Goal: Information Seeking & Learning: Learn about a topic

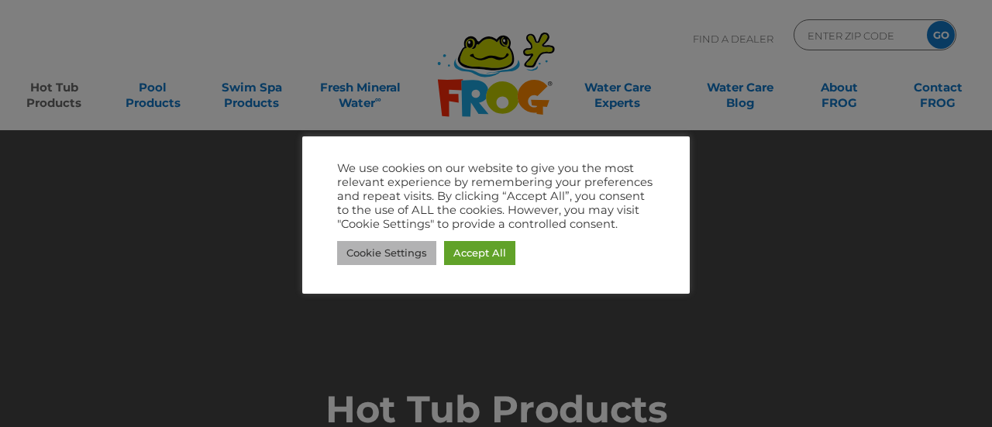
click at [382, 248] on link "Cookie Settings" at bounding box center [386, 253] width 99 height 24
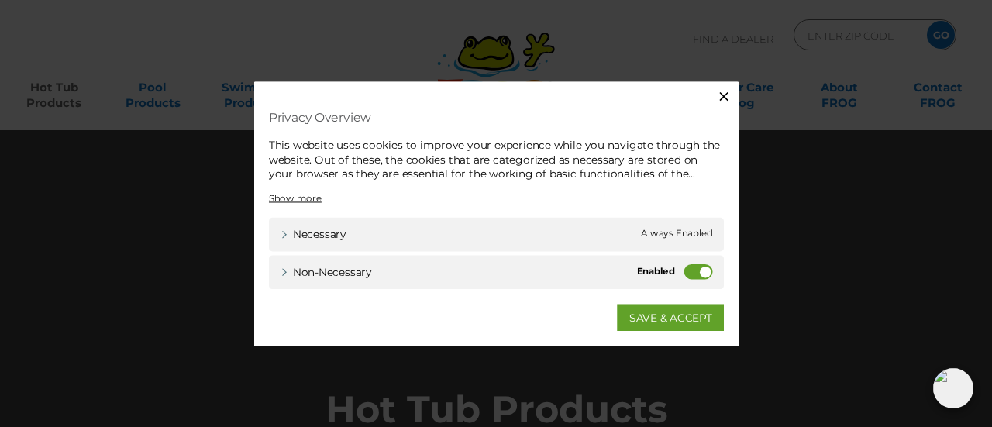
click at [685, 275] on div "Non-necessary Non-necessary" at bounding box center [496, 273] width 469 height 35
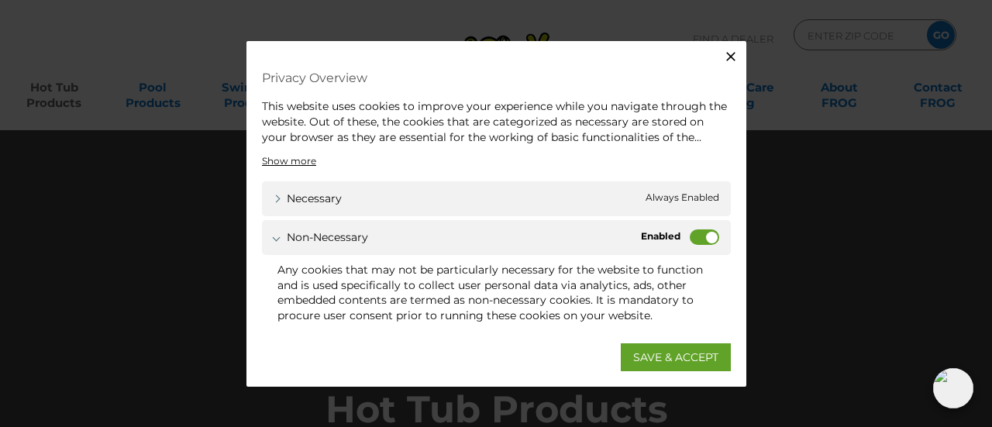
click at [696, 250] on div "Non-necessary Non-necessary" at bounding box center [496, 237] width 469 height 35
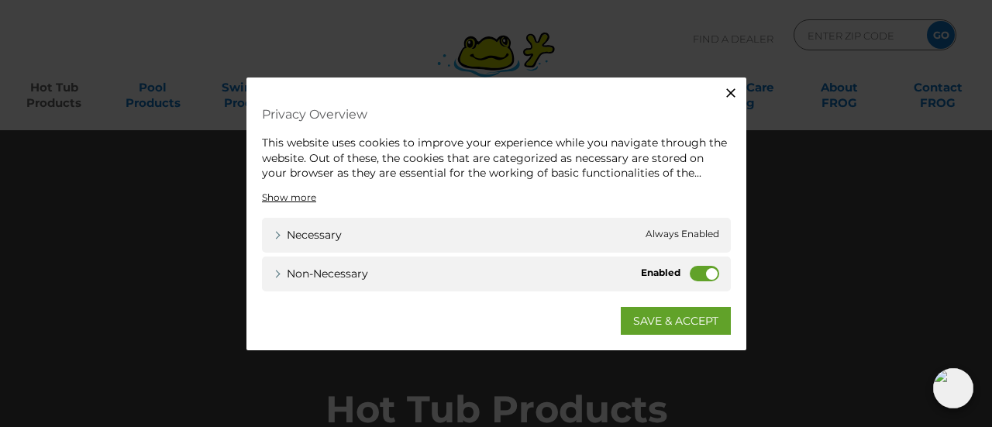
click at [698, 270] on label "Non-necessary" at bounding box center [704, 273] width 29 height 16
click at [0, 0] on input "Non-necessary" at bounding box center [0, 0] width 0 height 0
click at [686, 316] on link "SAVE & ACCEPT" at bounding box center [676, 320] width 110 height 28
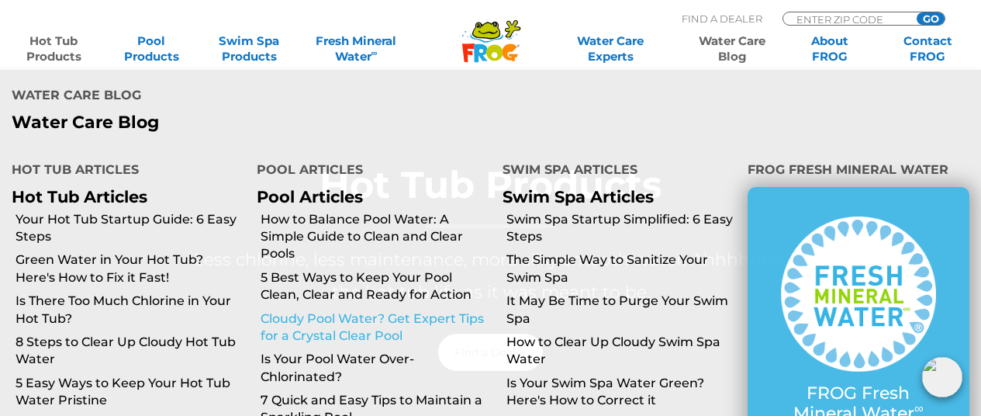
scroll to position [258, 0]
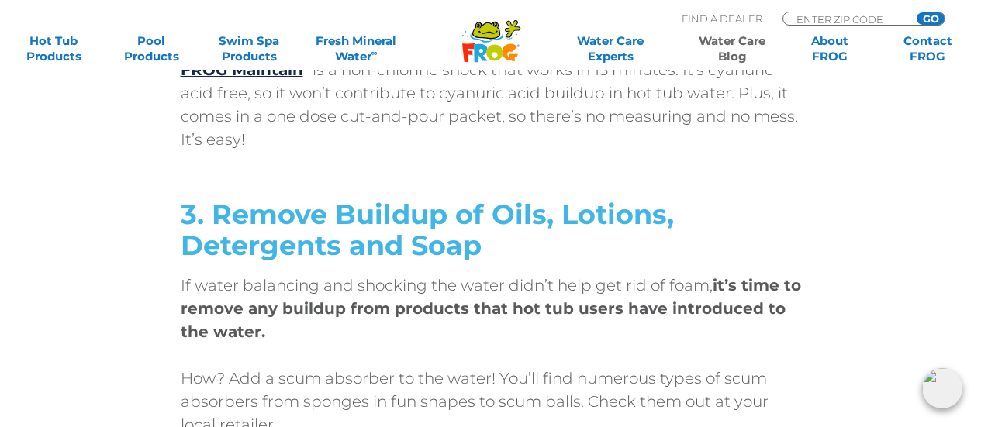
scroll to position [4522, 0]
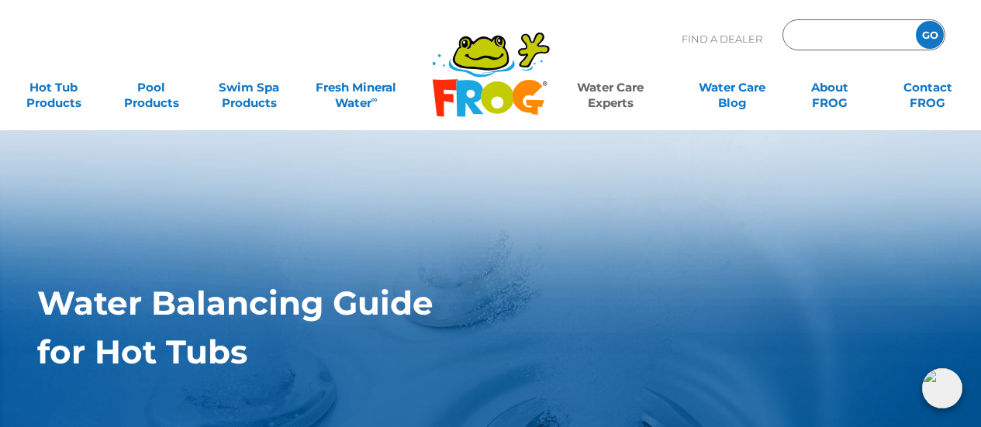
click at [814, 28] on input "Zip Code Form" at bounding box center [847, 35] width 105 height 22
type input "48647"
click at [916, 21] on input "GO" at bounding box center [930, 35] width 28 height 28
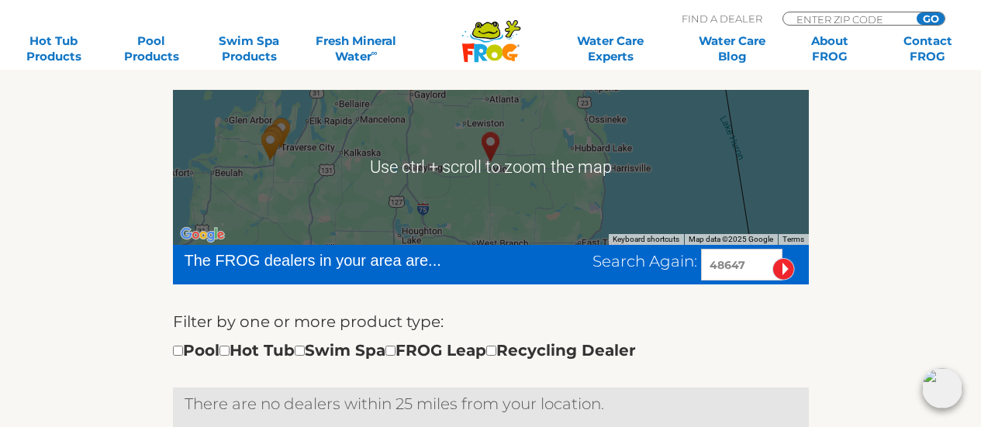
scroll to position [258, 0]
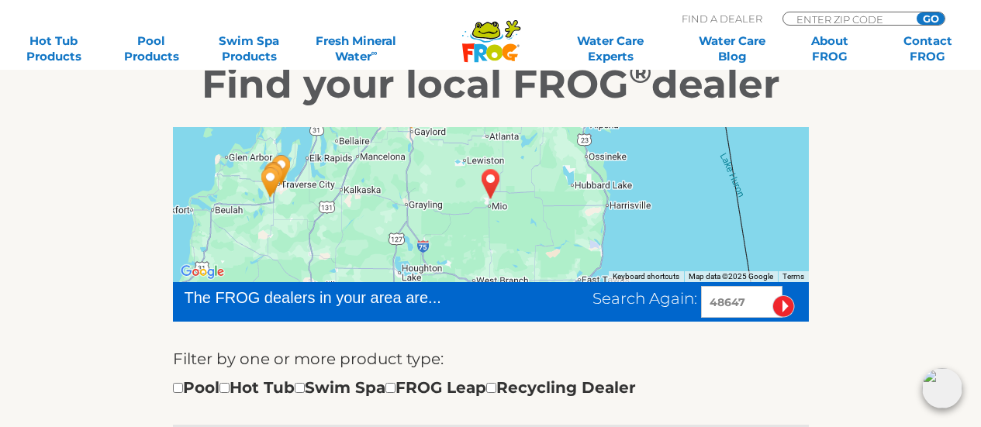
click at [531, 188] on div at bounding box center [491, 204] width 636 height 155
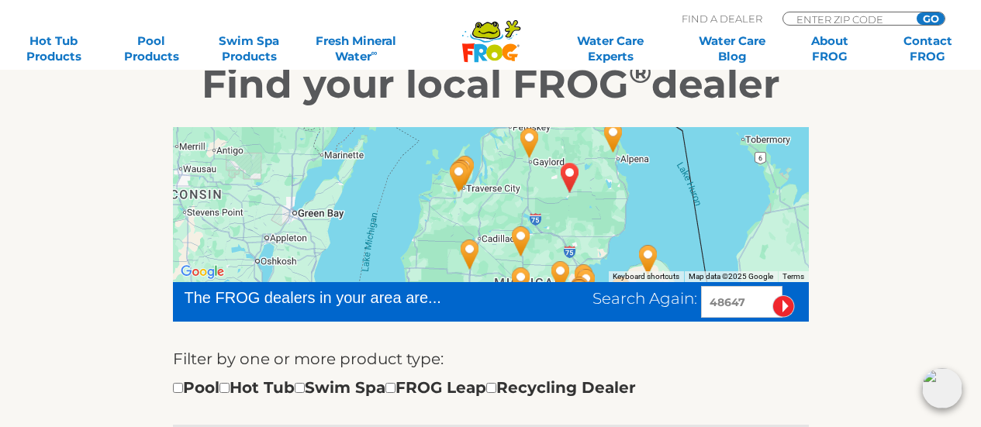
click at [532, 143] on img "Fireside Hearth and Leisure - Gaylord - 37 miles away." at bounding box center [530, 143] width 48 height 54
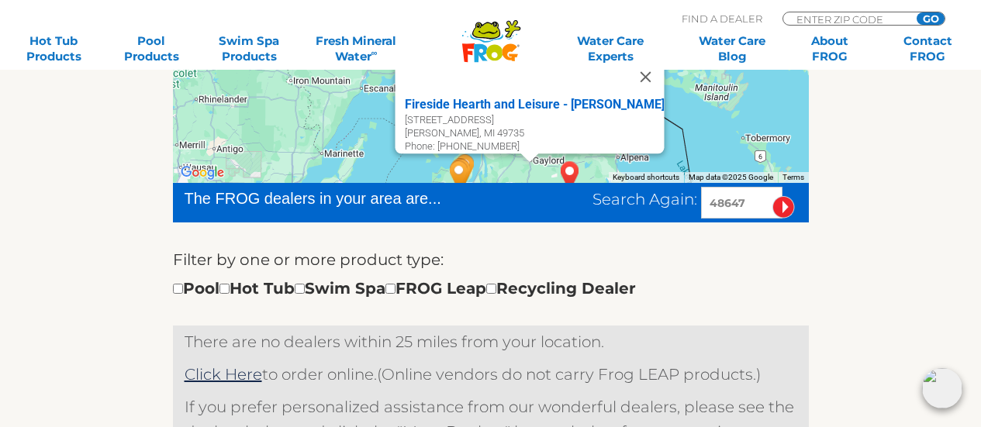
scroll to position [388, 0]
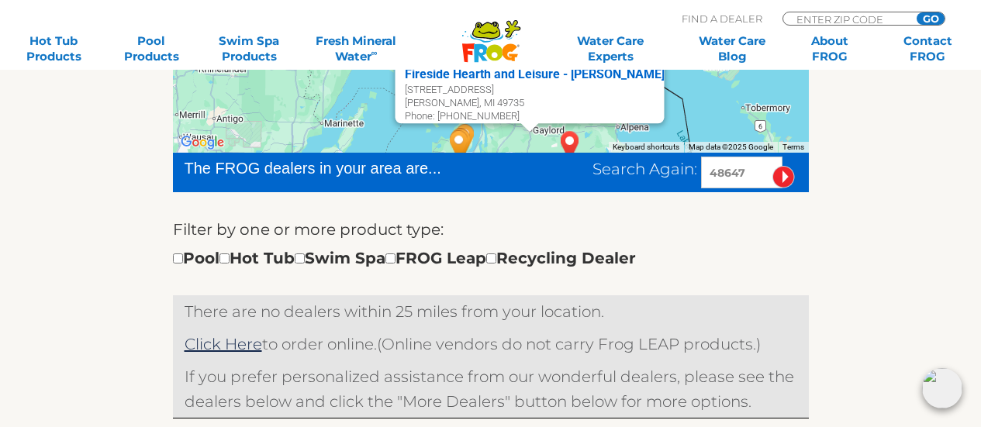
click at [239, 264] on div "Pool Hot Tub Swim Spa FROG Leap Recycling Dealer" at bounding box center [404, 258] width 463 height 25
click at [229, 254] on input "checkbox" at bounding box center [224, 259] width 10 height 10
checkbox input "true"
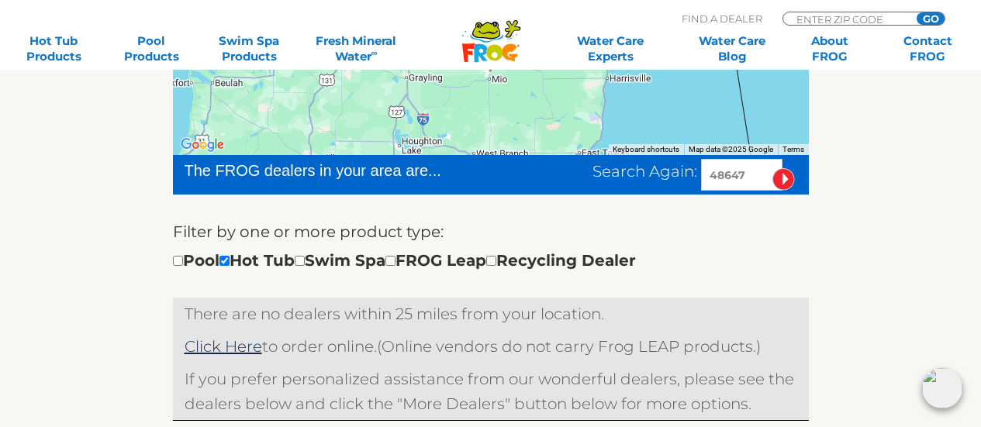
scroll to position [515, 0]
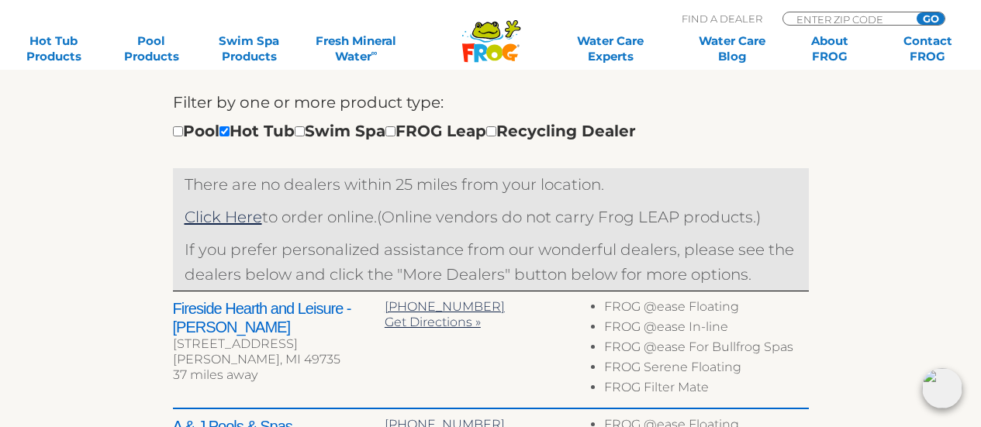
click at [323, 316] on h2 "Fireside Hearth and Leisure - [PERSON_NAME]" at bounding box center [279, 317] width 212 height 37
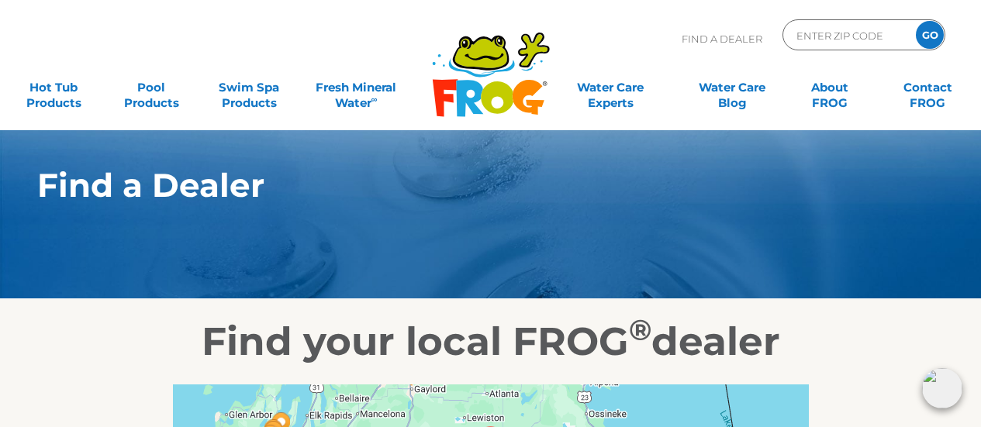
scroll to position [0, 0]
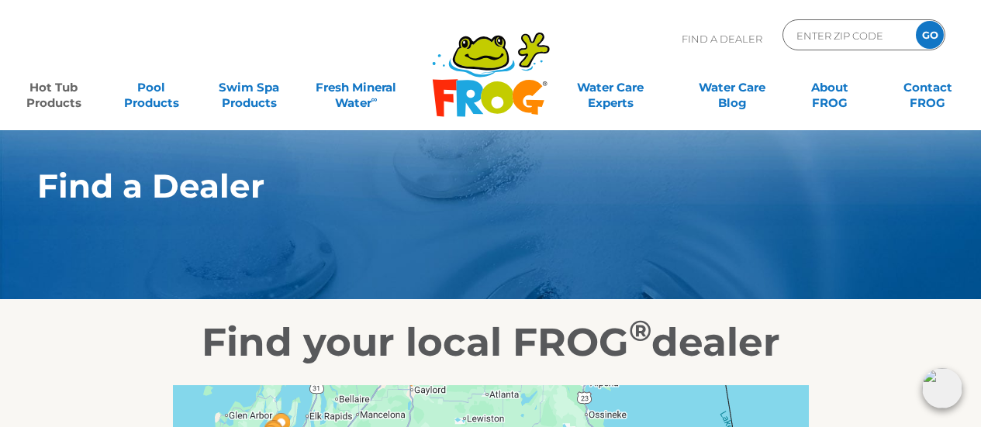
click at [63, 101] on link "Hot Tub Products" at bounding box center [54, 87] width 76 height 31
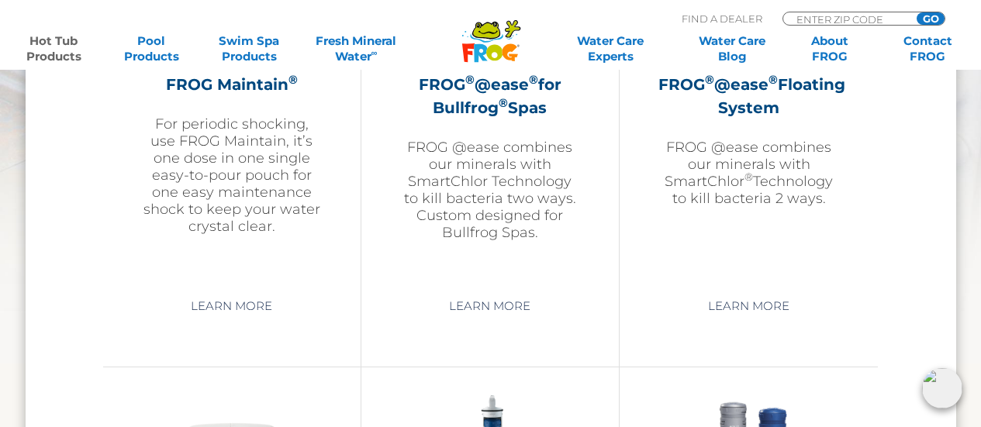
scroll to position [1421, 0]
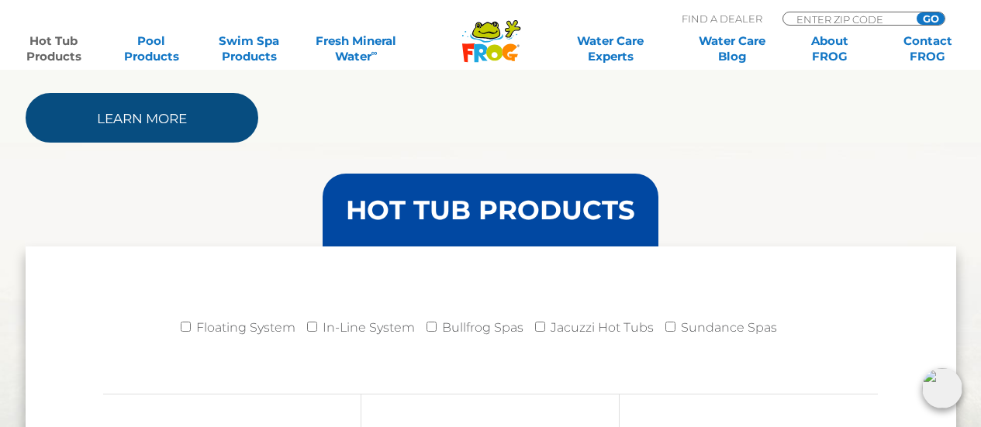
click at [153, 123] on link "Learn More" at bounding box center [142, 118] width 233 height 50
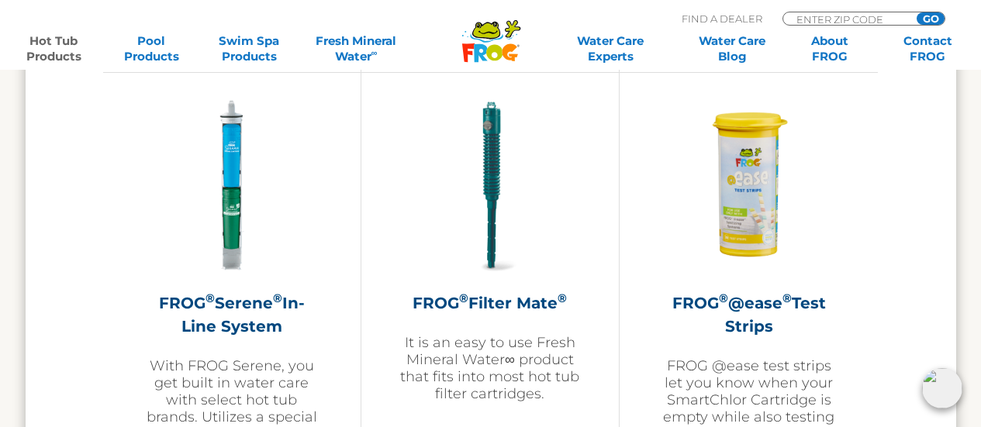
scroll to position [3231, 0]
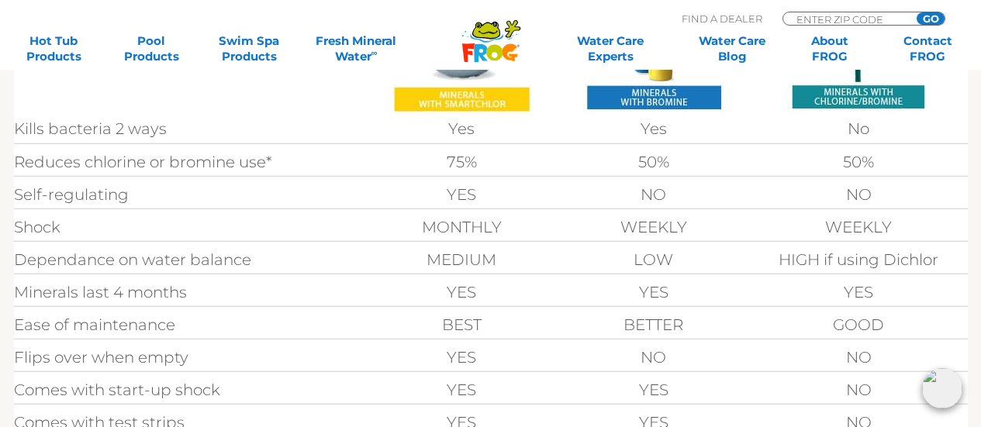
scroll to position [517, 0]
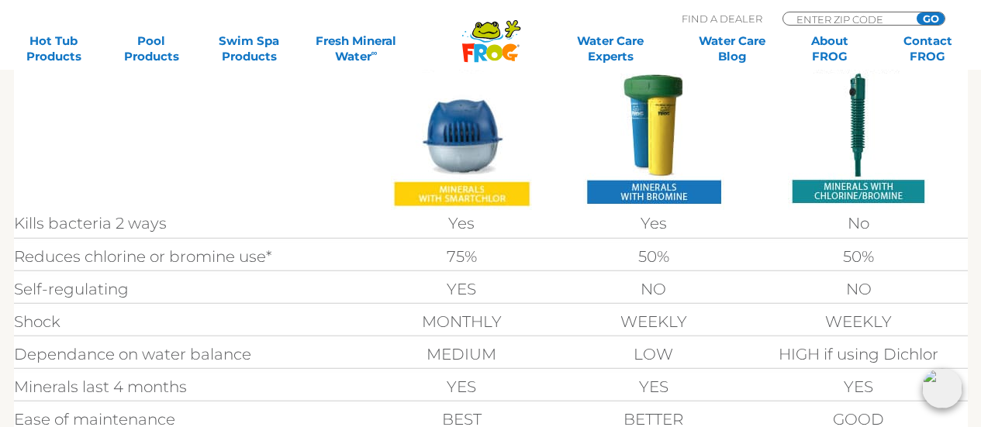
click at [461, 196] on img at bounding box center [461, 123] width 141 height 174
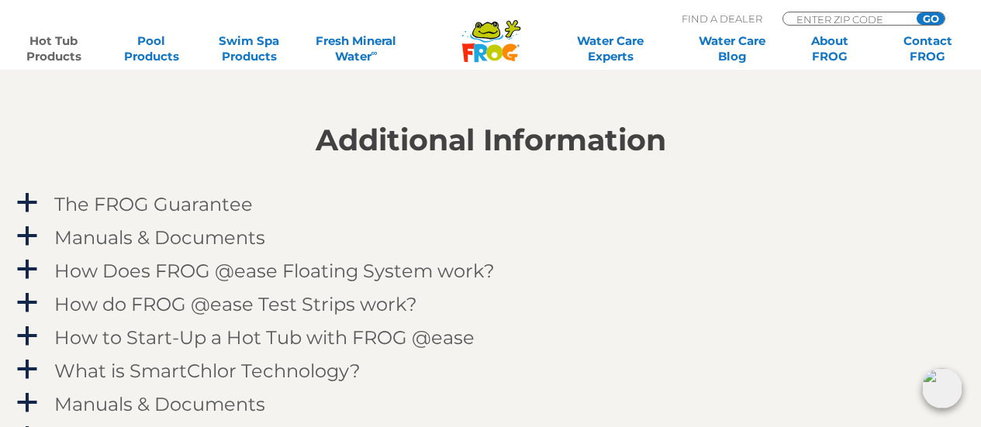
scroll to position [1551, 0]
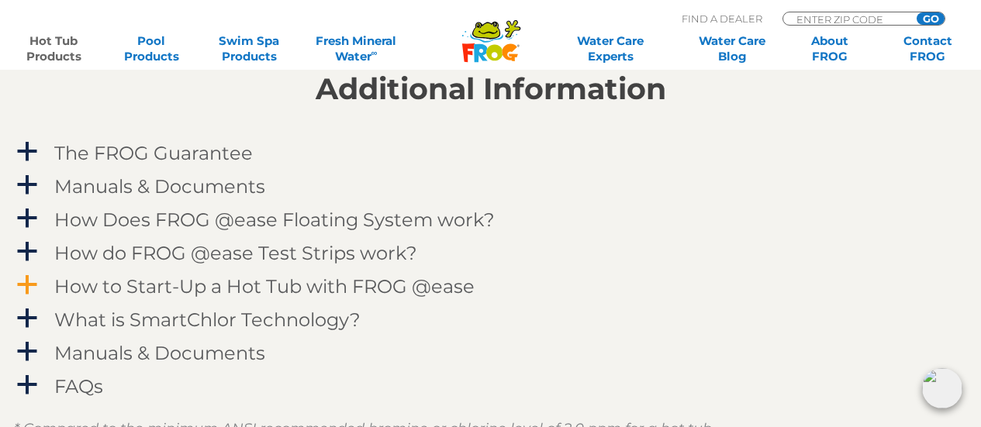
click at [447, 283] on h4 "How to Start-Up a Hot Tub with FROG @ease" at bounding box center [264, 286] width 420 height 21
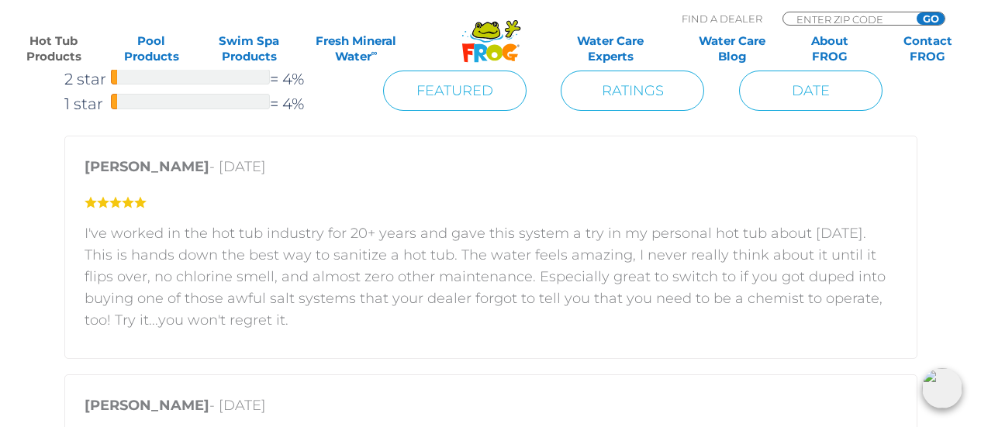
scroll to position [2584, 0]
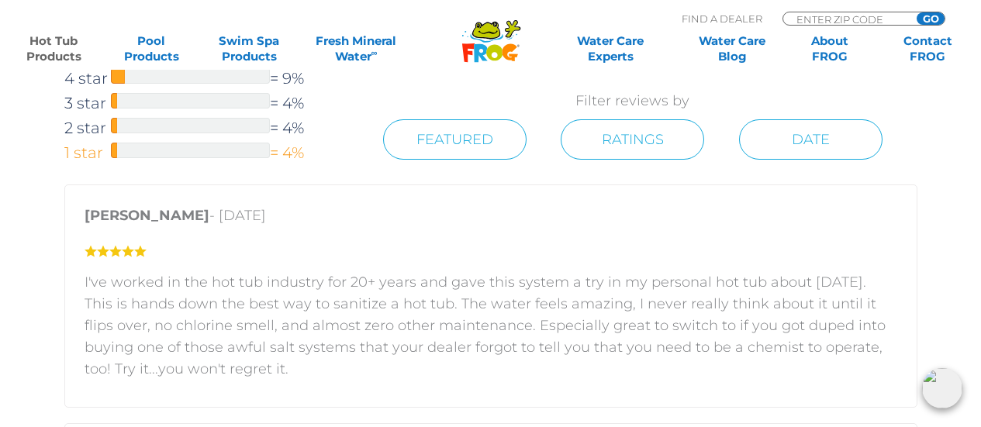
click at [83, 156] on span "1 star" at bounding box center [87, 152] width 47 height 25
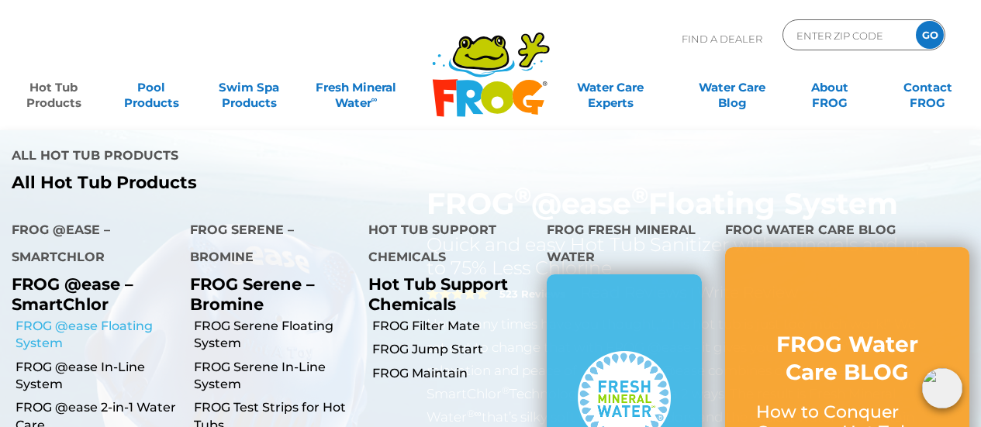
click at [81, 318] on link "FROG @ease Floating System" at bounding box center [97, 335] width 163 height 35
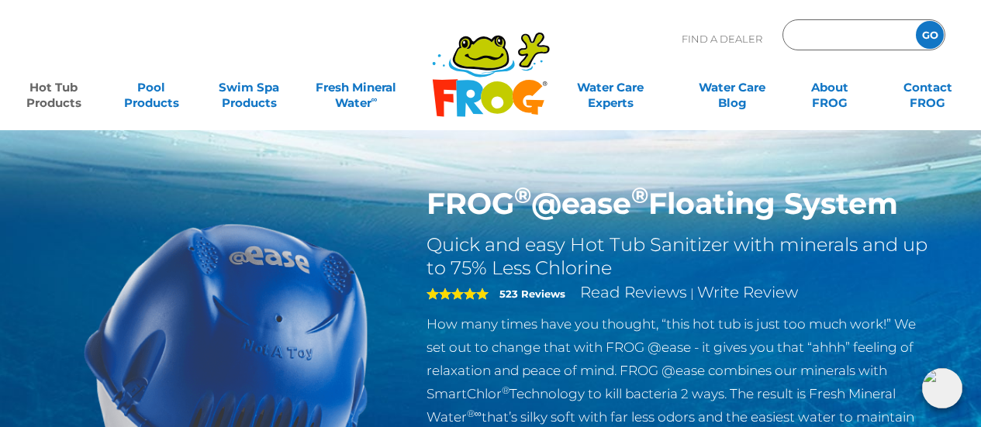
click at [860, 29] on input "Zip Code Form" at bounding box center [847, 35] width 105 height 22
type input "48647"
click at [927, 37] on input "GO" at bounding box center [930, 35] width 28 height 28
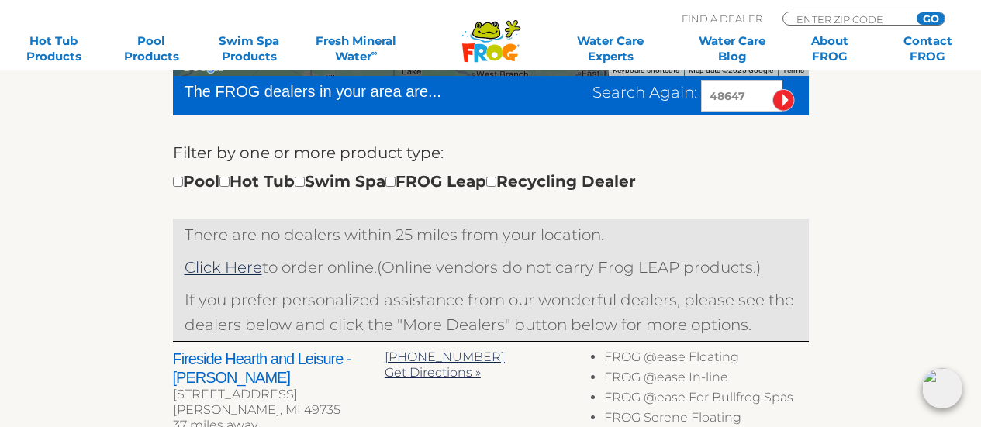
scroll to position [517, 0]
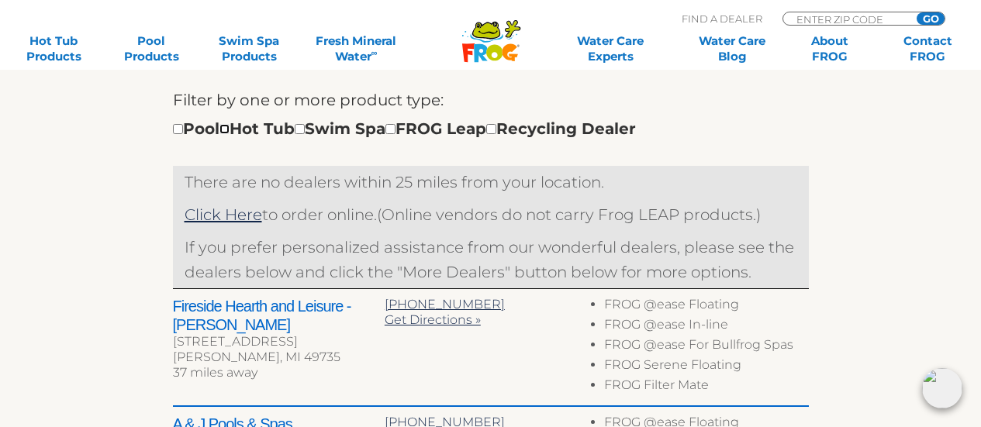
click at [229, 131] on input "checkbox" at bounding box center [224, 129] width 10 height 10
checkbox input "true"
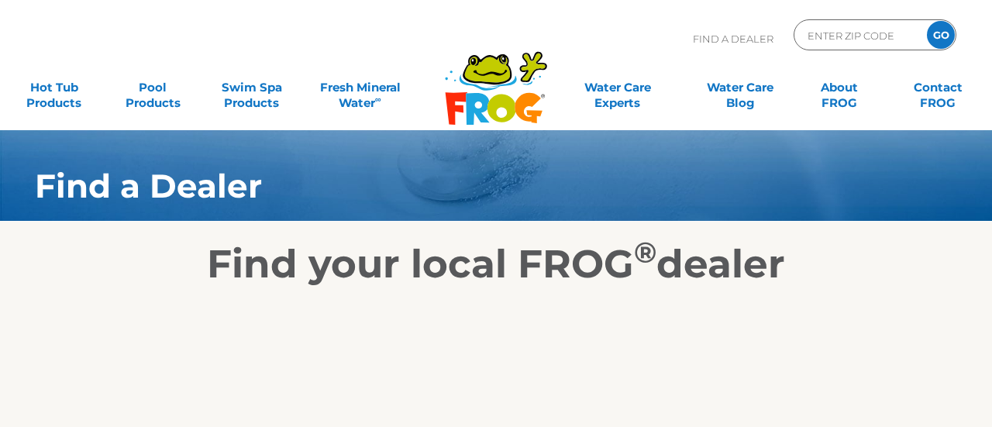
click at [219, 328] on body "Find A Dealer ENTER ZIP CODE GO MENU MENU Hot Tub Products All Hot Tub Products…" at bounding box center [496, 213] width 992 height 427
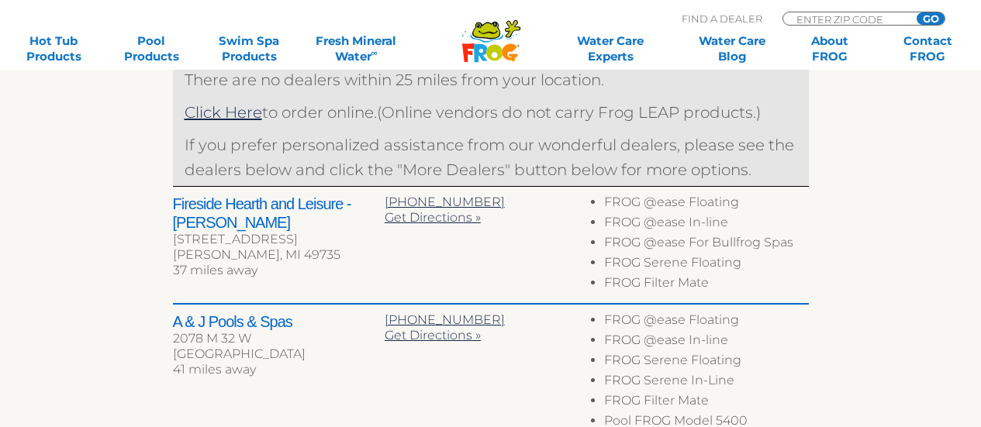
scroll to position [646, 0]
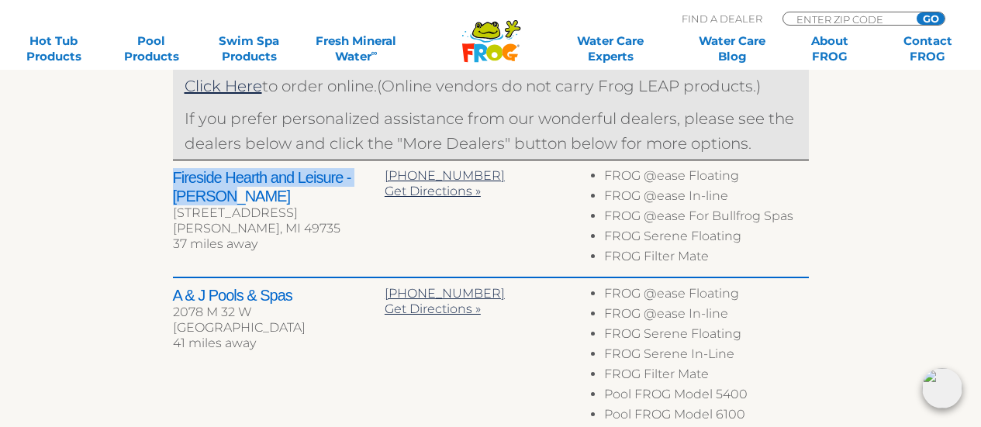
drag, startPoint x: 224, startPoint y: 203, endPoint x: 174, endPoint y: 176, distance: 57.2
click at [174, 176] on h2 "Fireside Hearth and Leisure - Gaylord" at bounding box center [279, 186] width 212 height 37
copy h2 "Fireside Hearth and Leisure - Gaylord"
click at [827, 53] on link "About FROG" at bounding box center [830, 48] width 76 height 31
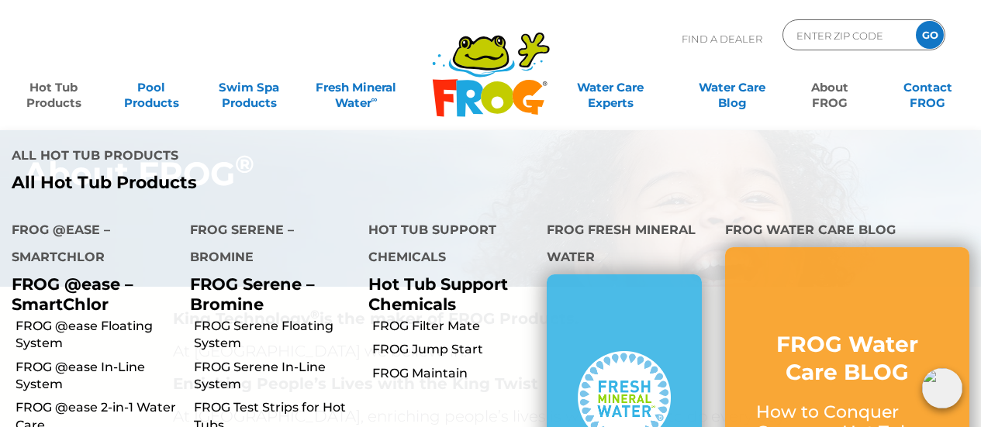
click at [61, 88] on link "Hot Tub Products" at bounding box center [54, 87] width 76 height 31
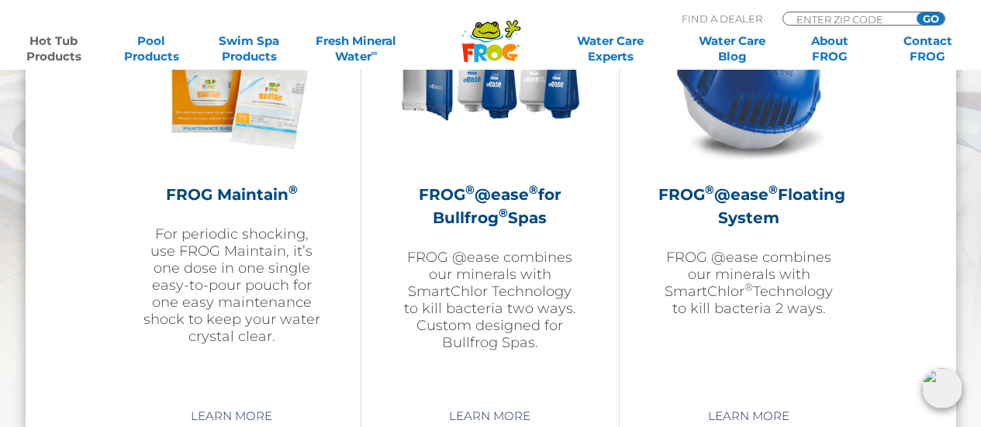
scroll to position [1809, 0]
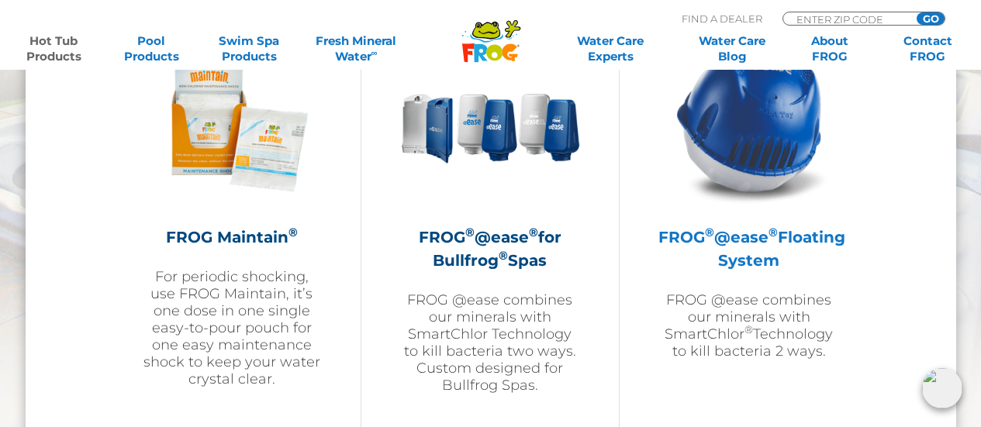
click at [713, 233] on h2 "FROG ® @ease ® Floating System" at bounding box center [748, 249] width 181 height 47
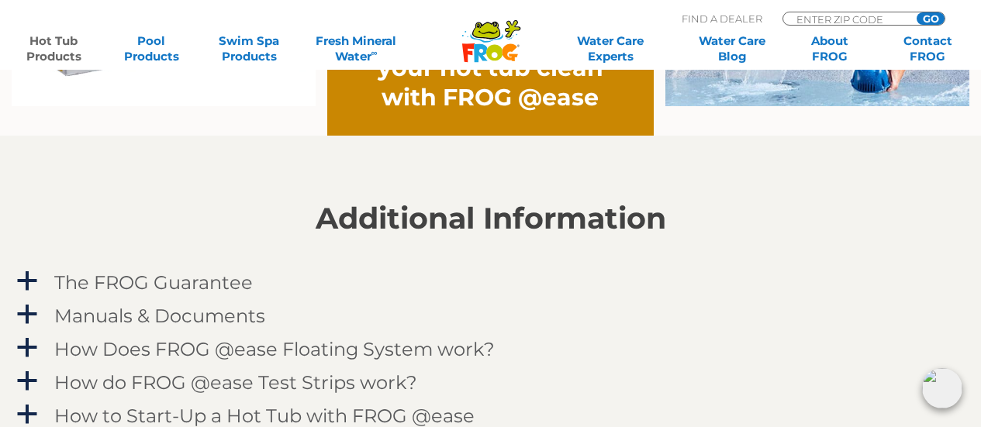
scroll to position [1551, 0]
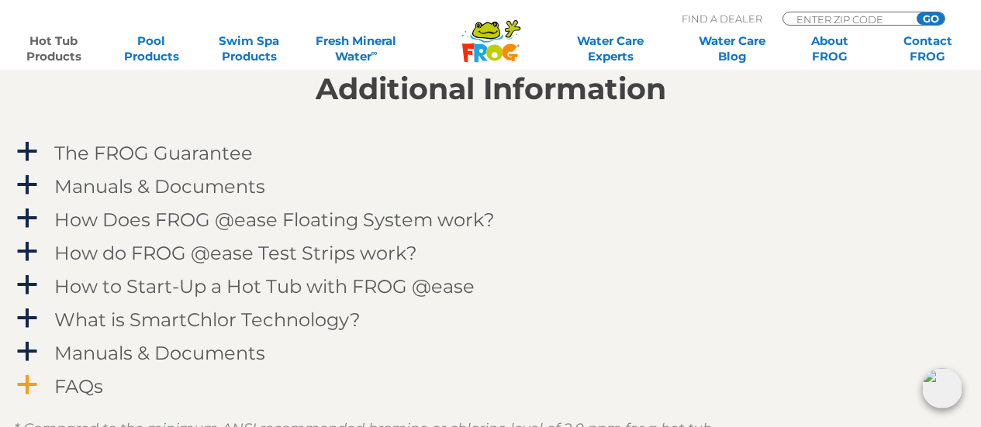
click at [79, 388] on h4 "FAQs" at bounding box center [78, 386] width 49 height 21
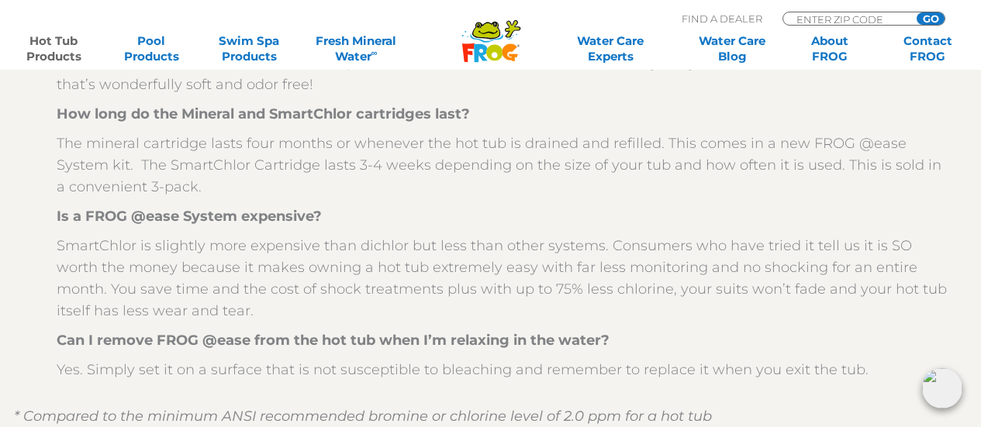
scroll to position [2068, 0]
